Goal: Navigation & Orientation: Find specific page/section

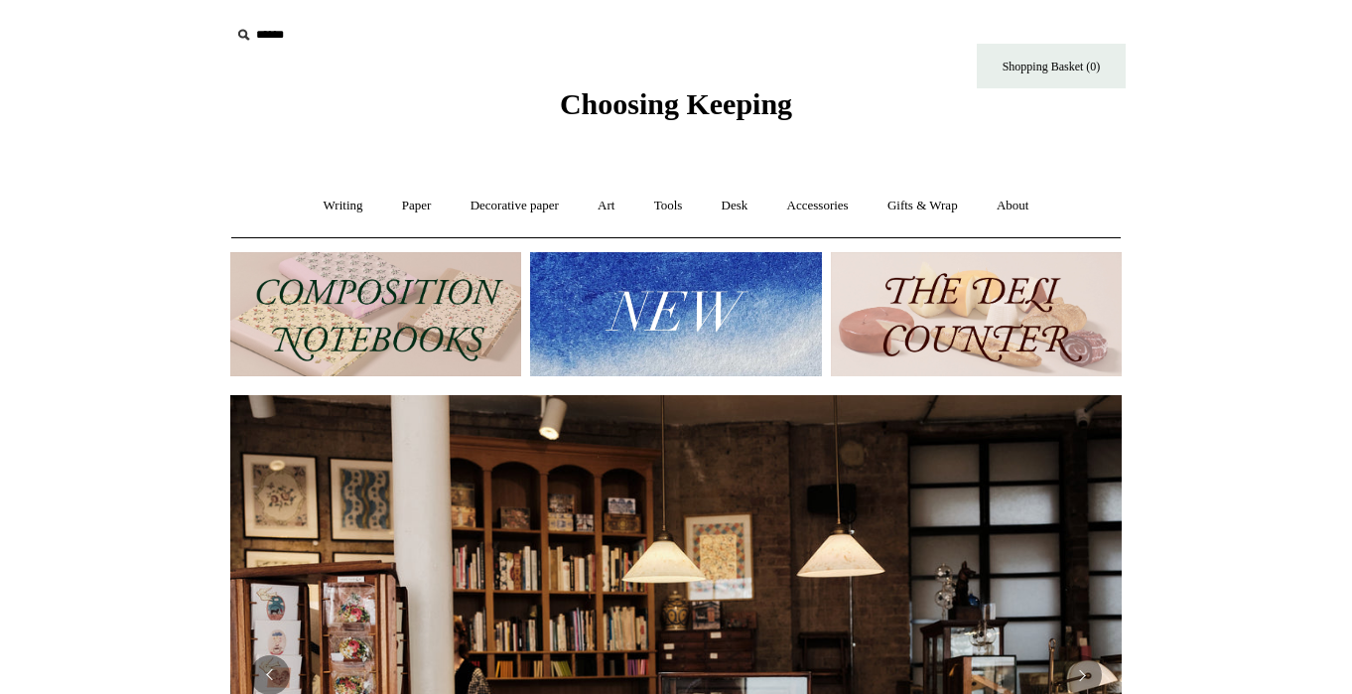
click at [295, 23] on input "text" at bounding box center [352, 35] width 244 height 37
type input "*"
click at [384, 187] on link "Paper +" at bounding box center [417, 206] width 66 height 53
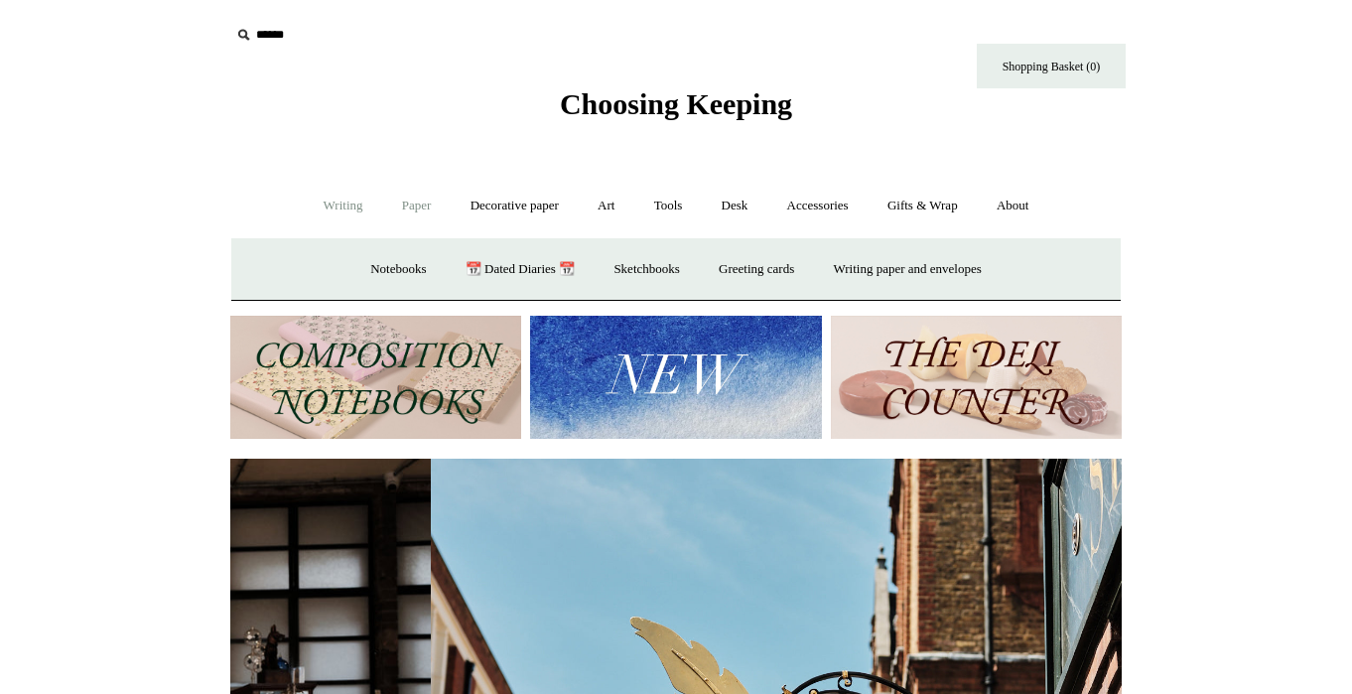
click at [306, 195] on link "Writing +" at bounding box center [343, 206] width 75 height 53
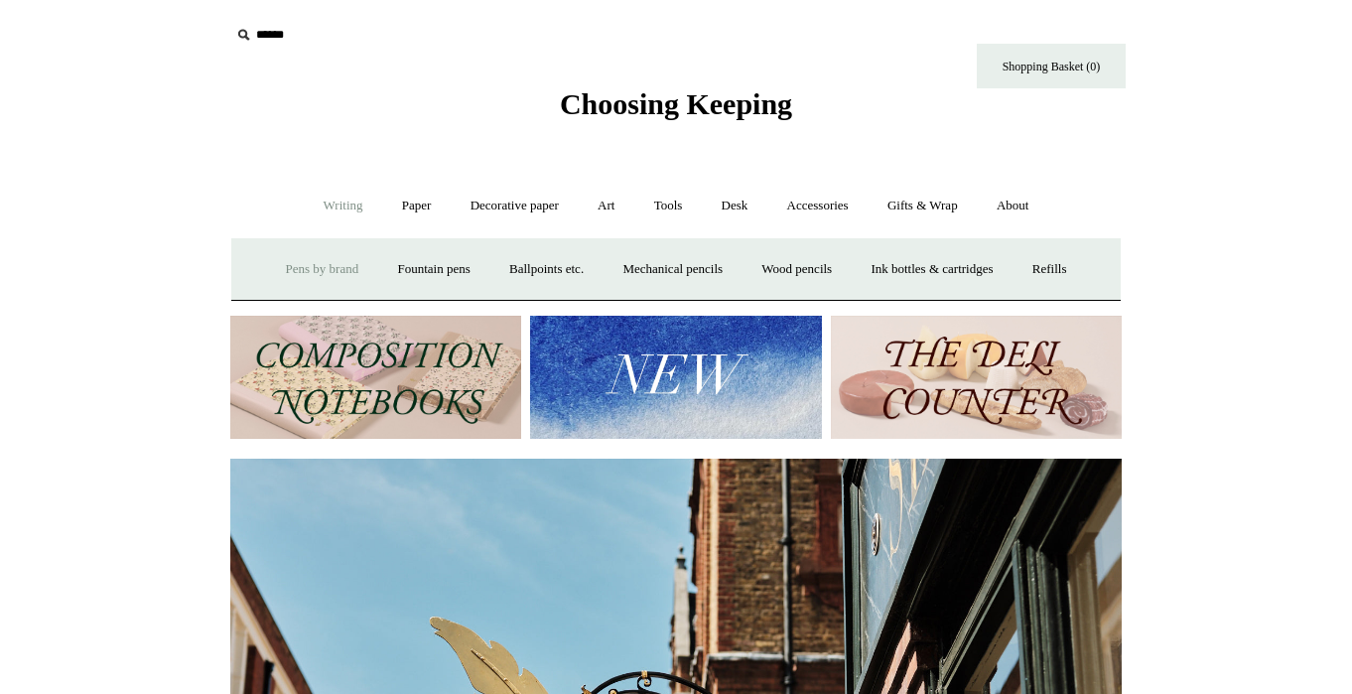
click at [334, 271] on link "Pens by brand +" at bounding box center [322, 269] width 109 height 53
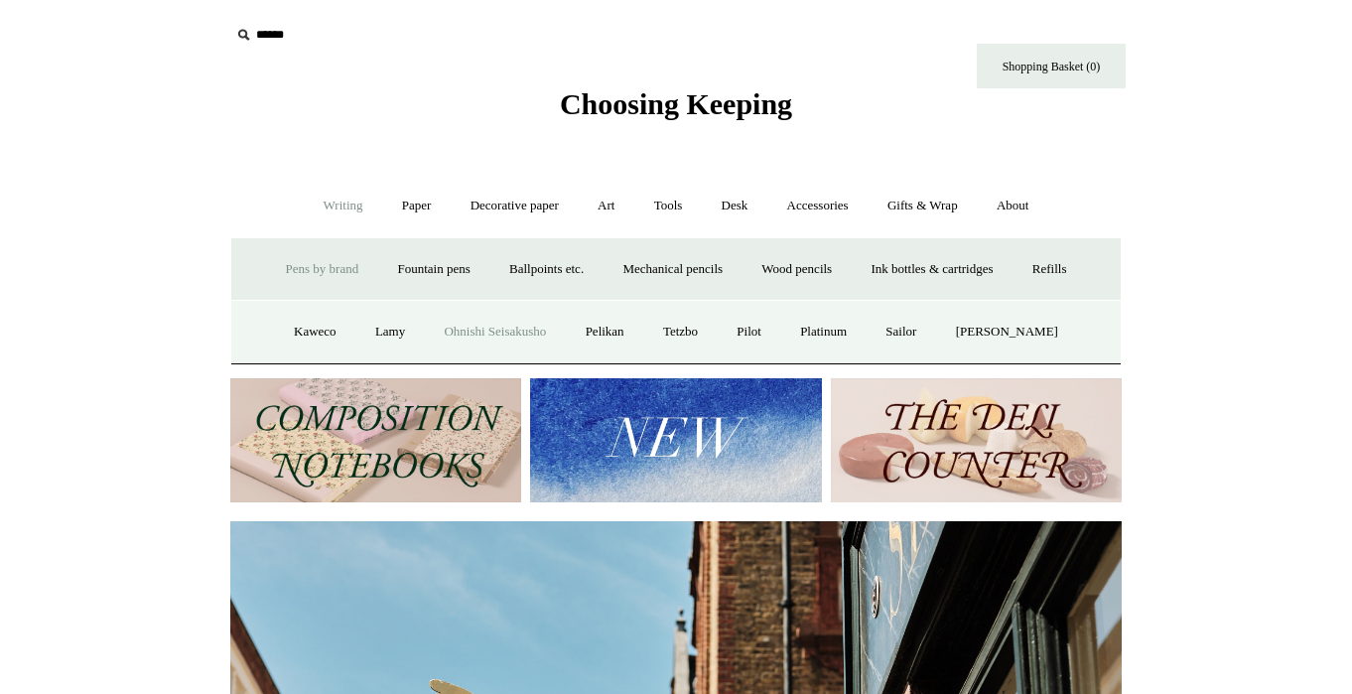
click at [494, 320] on link "Ohnishi Seisakusho" at bounding box center [495, 332] width 138 height 53
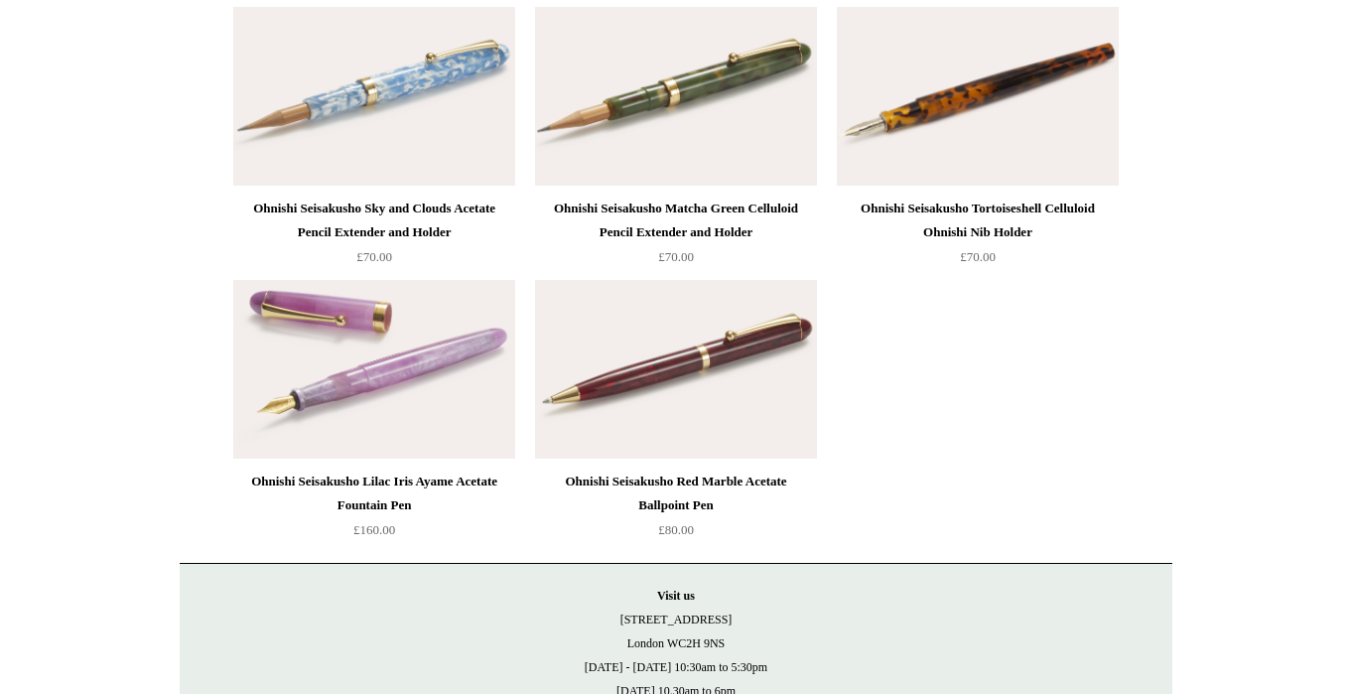
scroll to position [2923, 0]
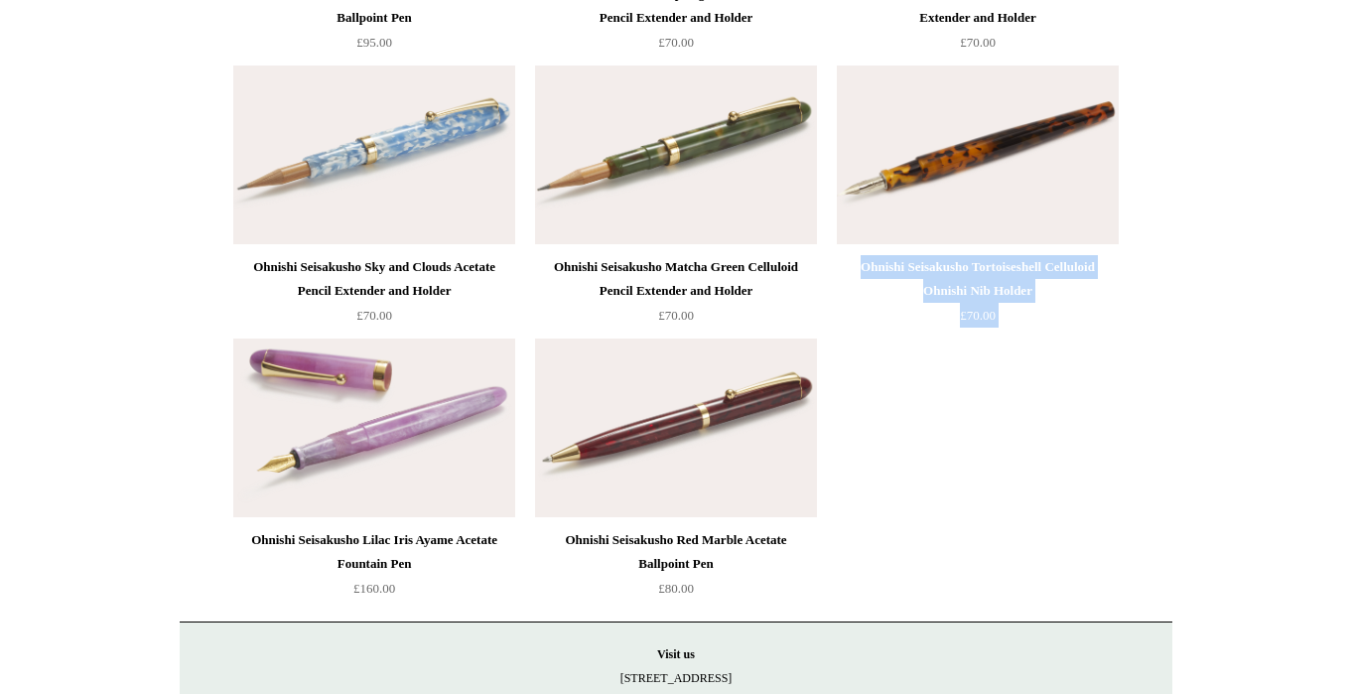
drag, startPoint x: 1151, startPoint y: 297, endPoint x: 847, endPoint y: 267, distance: 305.3
copy div "Ohnishi Seisakusho Tortoiseshell Celluloid Ohnishi Nib Holder £70.00"
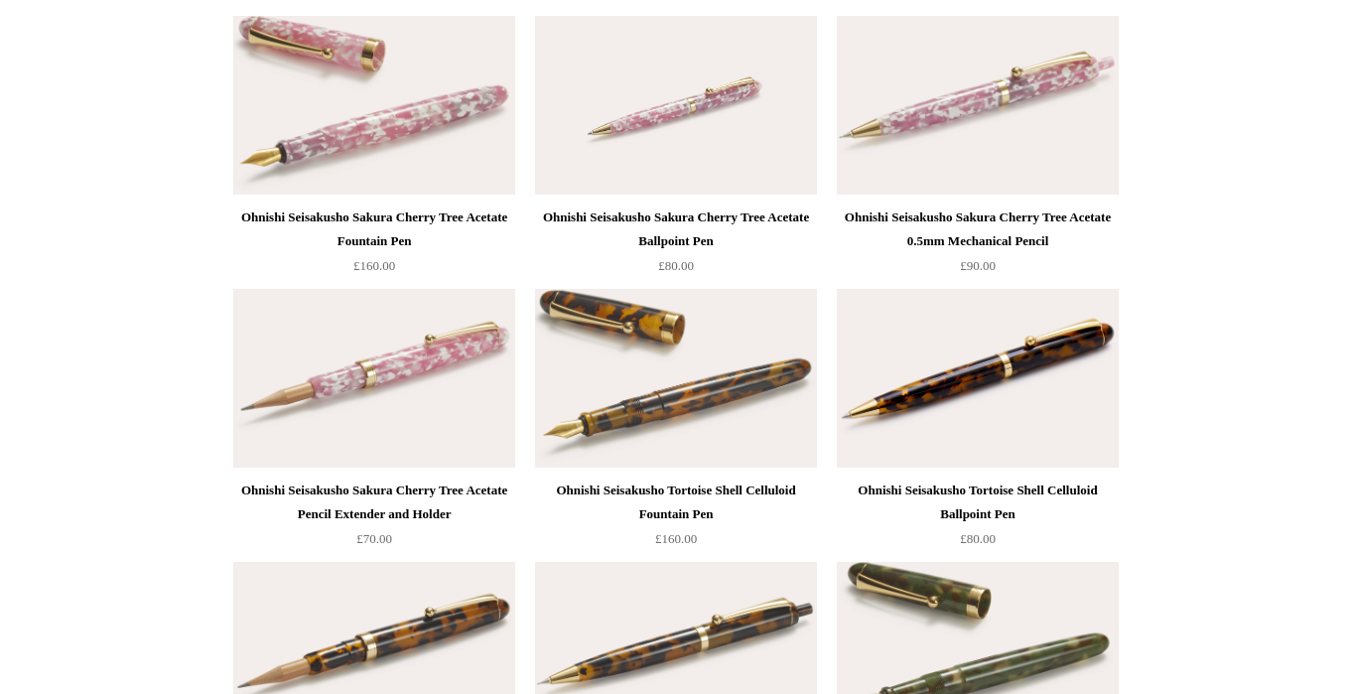
scroll to position [0, 0]
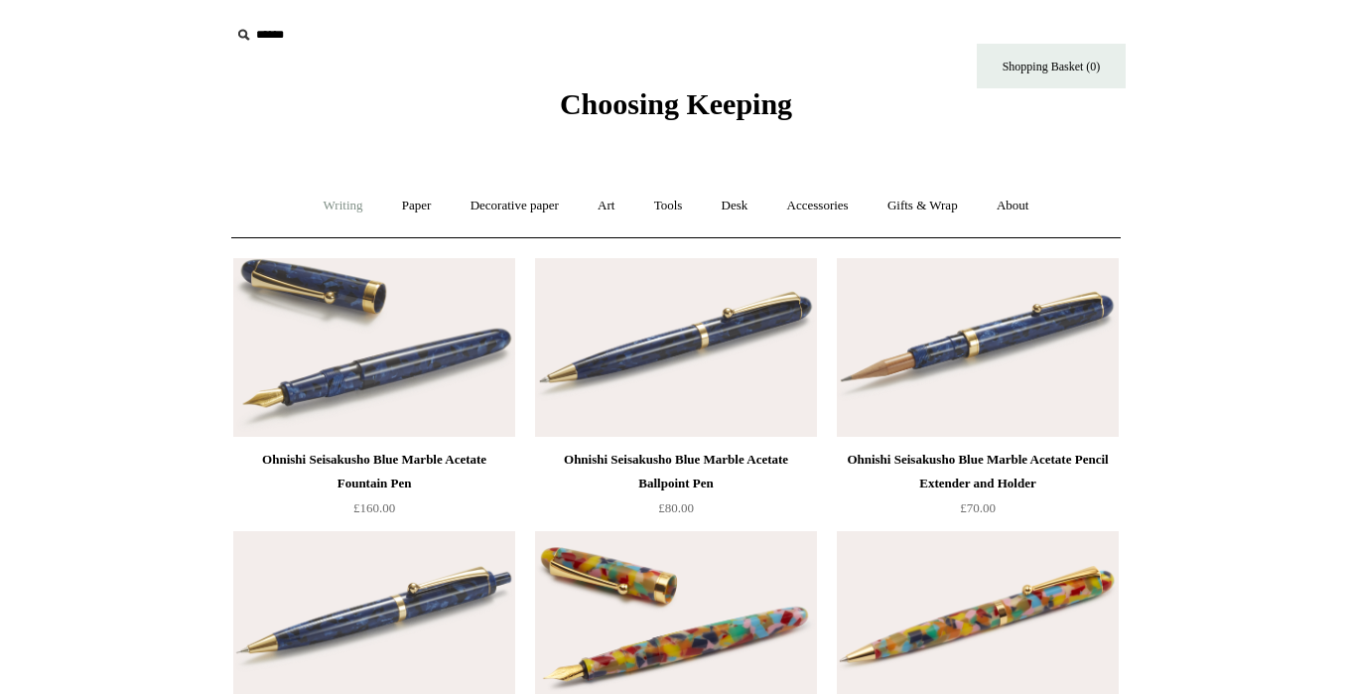
click at [334, 204] on link "Writing +" at bounding box center [343, 206] width 75 height 53
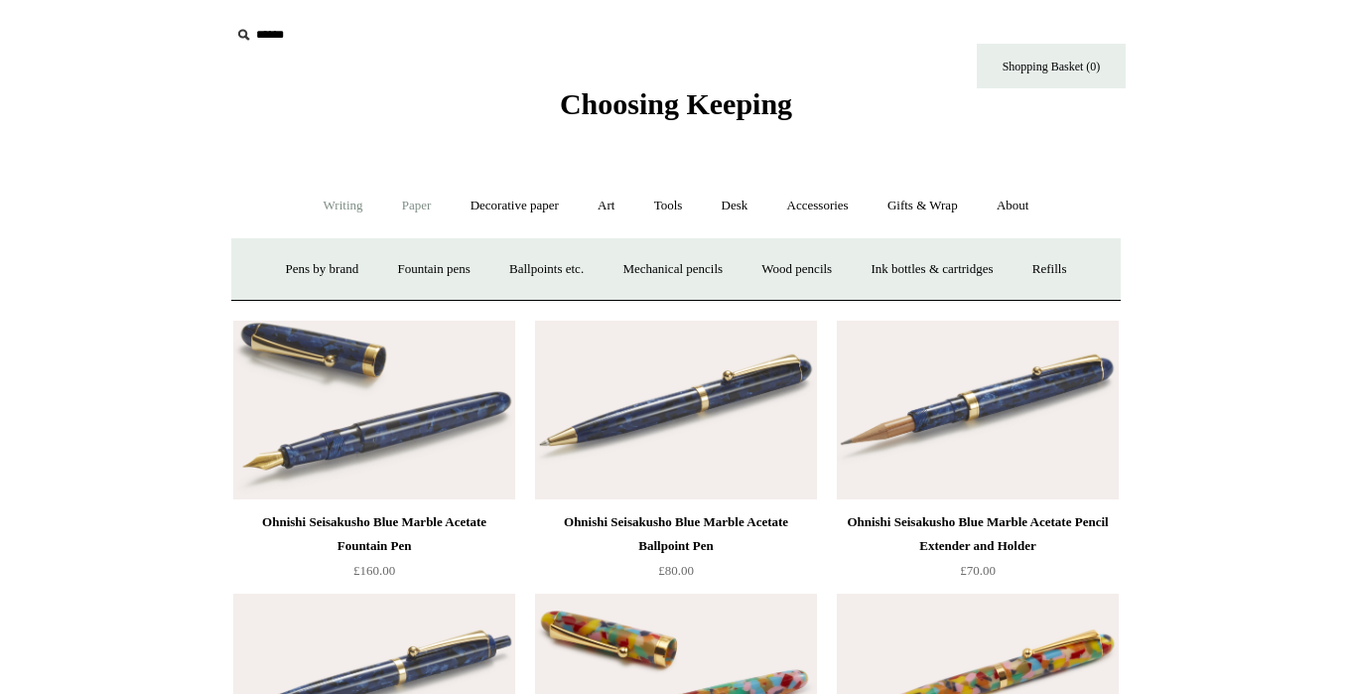
click at [393, 214] on link "Paper +" at bounding box center [417, 206] width 66 height 53
click at [381, 264] on link "Notebooks +" at bounding box center [398, 269] width 91 height 53
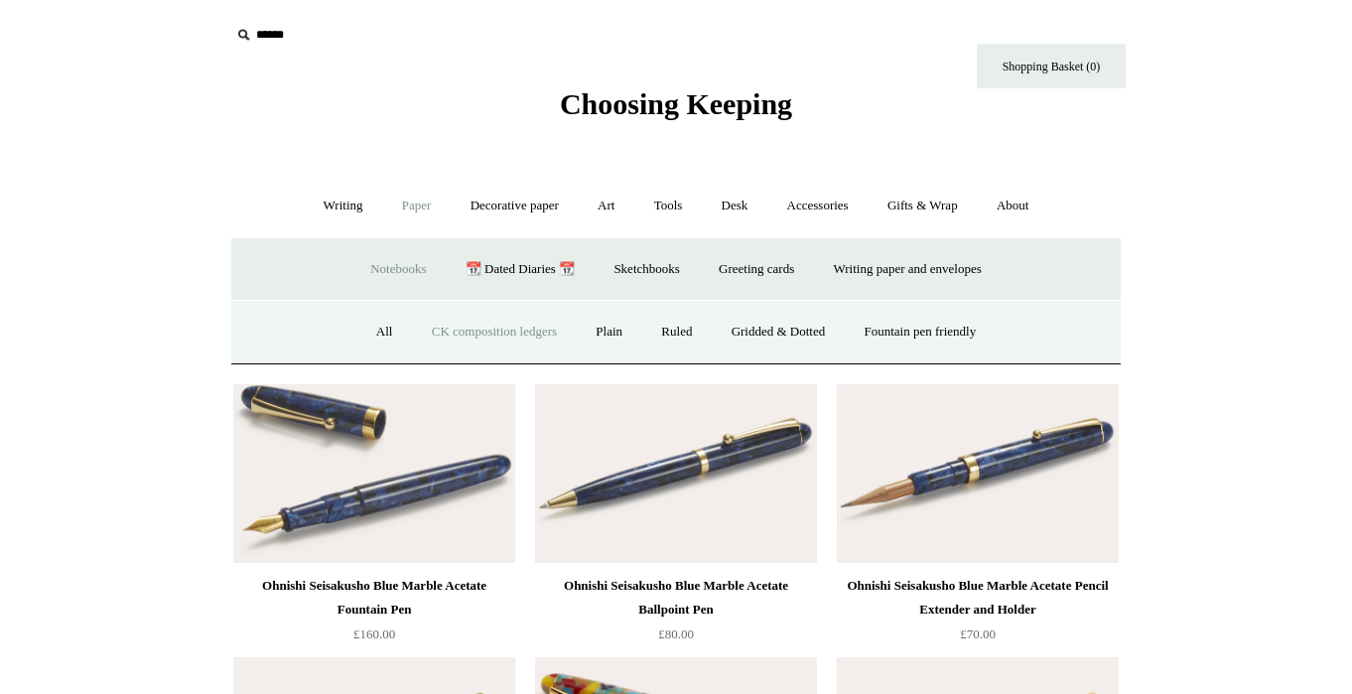
click at [527, 345] on link "CK composition ledgers" at bounding box center [494, 332] width 161 height 53
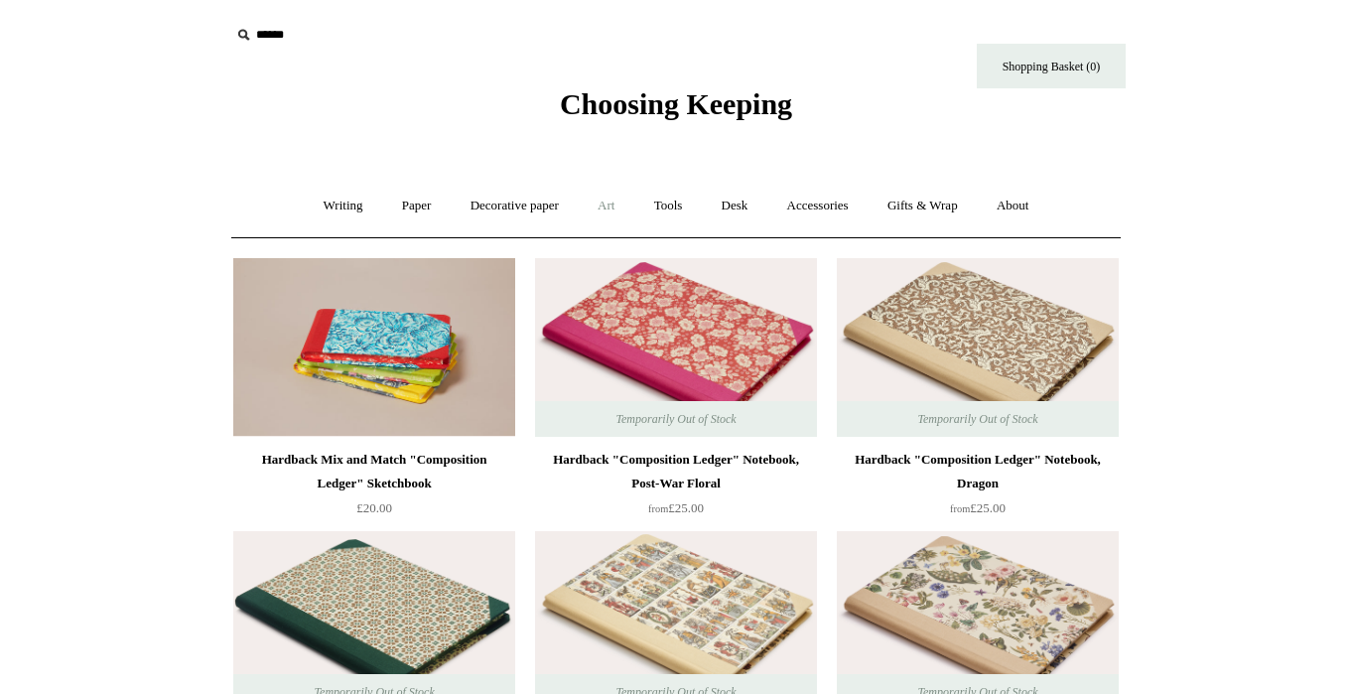
click at [586, 197] on link "Art +" at bounding box center [606, 206] width 53 height 53
